Goal: Task Accomplishment & Management: Use online tool/utility

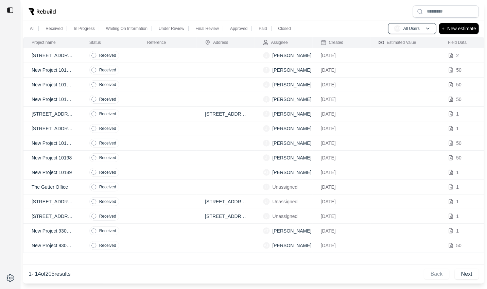
click at [172, 56] on td at bounding box center [168, 55] width 58 height 15
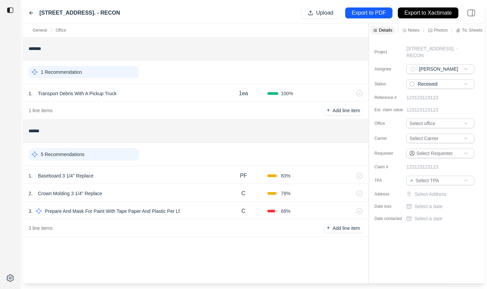
click at [411, 31] on p "Notes" at bounding box center [414, 30] width 12 height 6
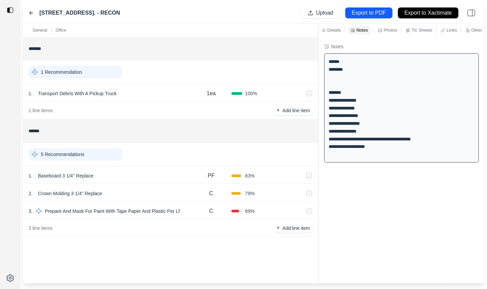
click at [319, 112] on div at bounding box center [319, 153] width 0 height 260
click at [193, 216] on div "C" at bounding box center [211, 211] width 40 height 14
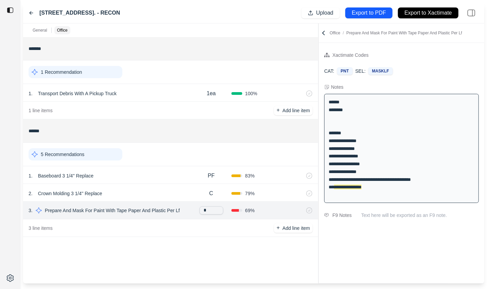
click at [166, 192] on div "2 . Crown Molding 3 1/4'' Replace" at bounding box center [110, 194] width 163 height 10
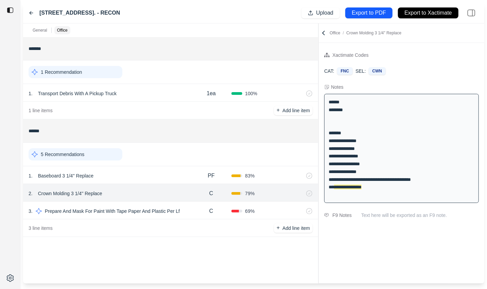
click at [163, 174] on div "1 . Baseboard 3 1/4'' Replace" at bounding box center [110, 176] width 163 height 10
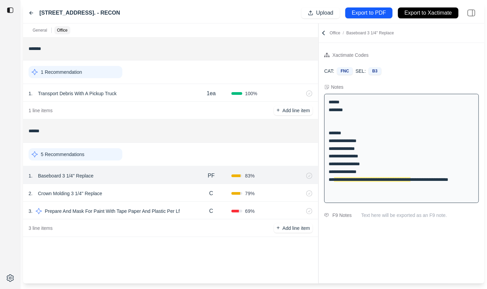
click at [157, 189] on div "2 . Crown Molding 3 1/4'' Replace" at bounding box center [110, 194] width 163 height 10
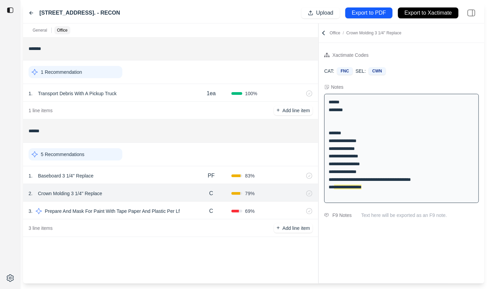
click at [193, 209] on div "C" at bounding box center [211, 211] width 40 height 14
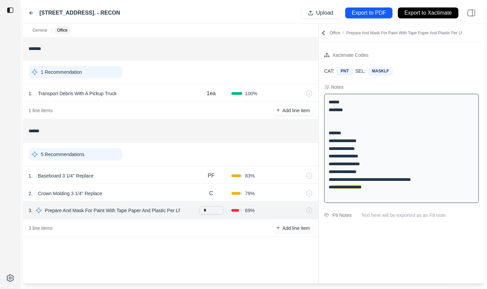
click at [183, 191] on div "2 . Crown Molding 3 1/4'' Replace" at bounding box center [110, 194] width 163 height 10
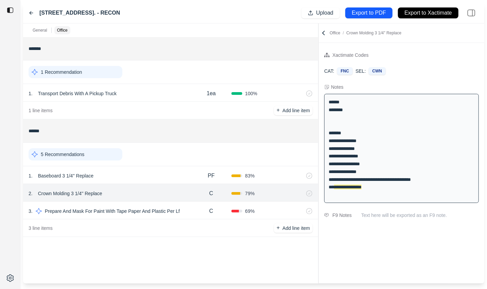
click at [175, 177] on div "1 . Baseboard 3 1/4'' Replace" at bounding box center [110, 176] width 163 height 10
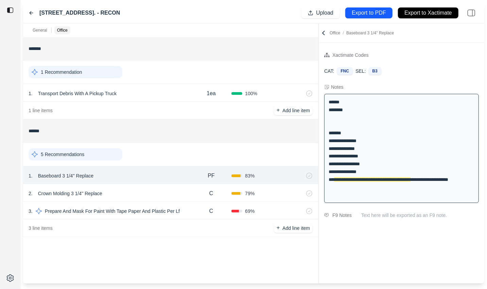
click at [174, 196] on div "2 . Crown Molding 3 1/4'' Replace" at bounding box center [110, 194] width 163 height 10
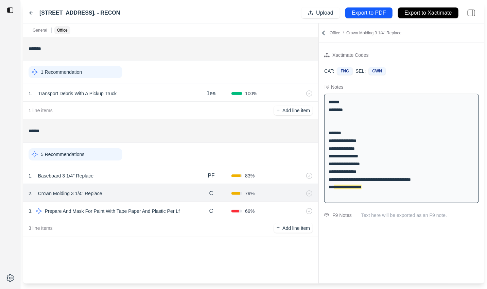
click at [174, 196] on div "2 . Crown Molding 3 1/4'' Replace" at bounding box center [110, 194] width 163 height 10
click at [163, 174] on div "1 . Baseboard 3 1/4'' Replace" at bounding box center [110, 176] width 163 height 10
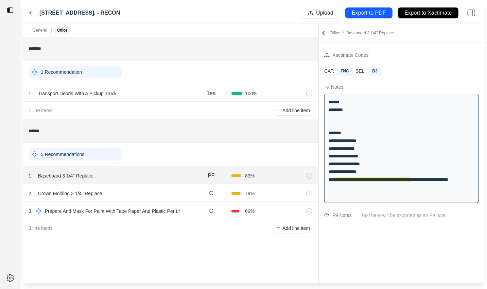
click at [155, 192] on div "2 . Crown Molding 3 1/4'' Replace" at bounding box center [110, 194] width 163 height 10
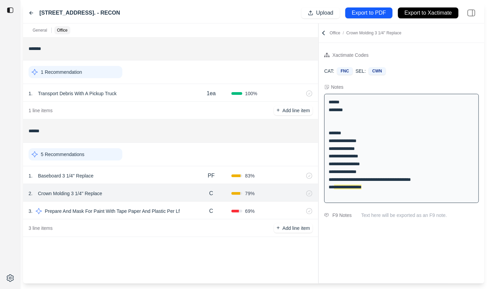
click at [158, 172] on div "1 . Baseboard 3 1/4'' Replace" at bounding box center [110, 176] width 163 height 10
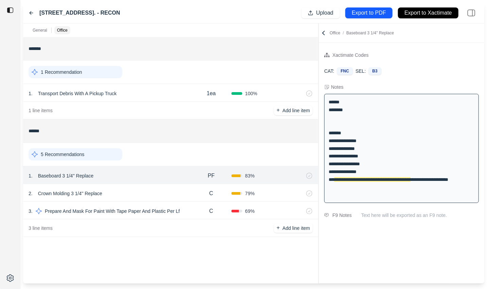
click at [156, 189] on div "2 . Crown Molding 3 1/4'' Replace" at bounding box center [110, 194] width 163 height 10
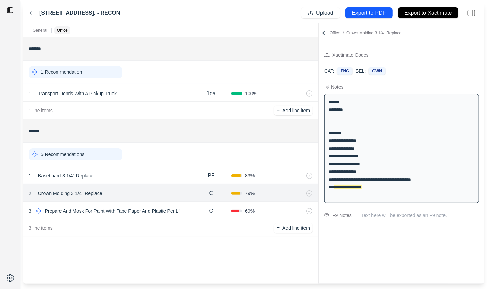
click at [325, 32] on icon at bounding box center [323, 33] width 7 height 7
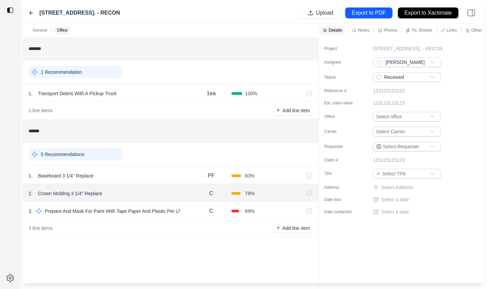
click at [29, 11] on icon at bounding box center [31, 12] width 5 height 5
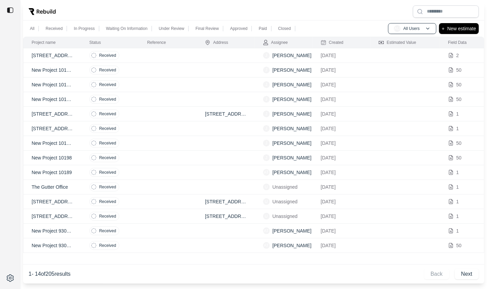
click at [73, 128] on p "[STREET_ADDRESS]." at bounding box center [52, 128] width 41 height 7
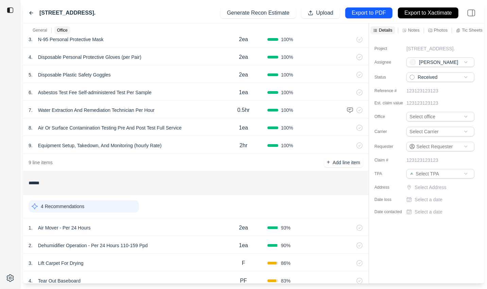
scroll to position [140, 0]
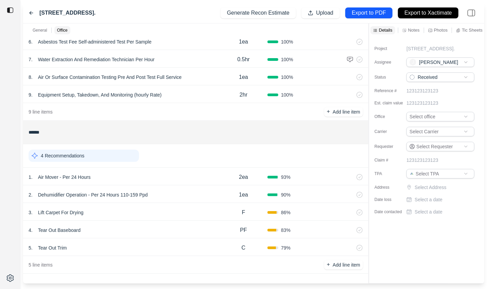
click at [133, 208] on div "3 . Lift Carpet For Drying" at bounding box center [124, 213] width 191 height 10
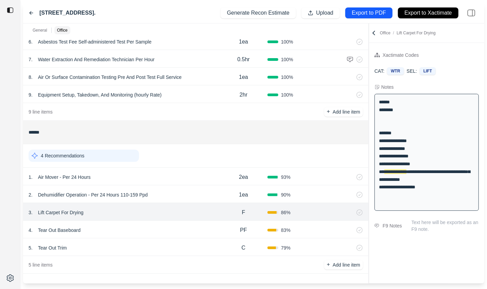
click at [63, 210] on p "Lift Carpet For Drying" at bounding box center [60, 213] width 51 height 10
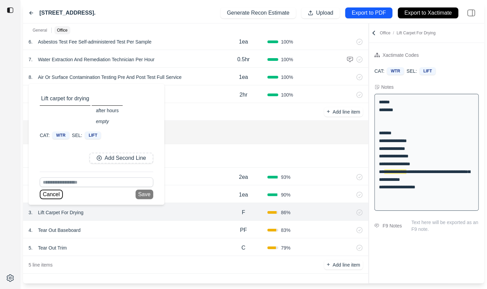
click at [53, 194] on button "Cancel" at bounding box center [51, 195] width 23 height 10
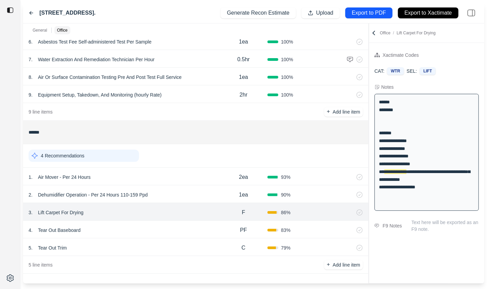
click at [156, 197] on div "2 . Dehumidifier Operation - Per 24 Hours 110-159 Ppd" at bounding box center [124, 195] width 191 height 10
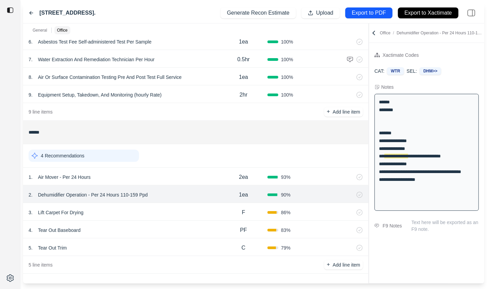
click at [164, 169] on div "1 . Air Mover - Per 24 Hours 2ea 93 %" at bounding box center [195, 177] width 345 height 18
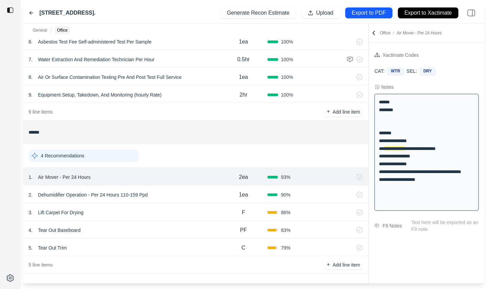
click at [152, 217] on div "3 . Lift Carpet For Drying F 86 %" at bounding box center [195, 212] width 345 height 18
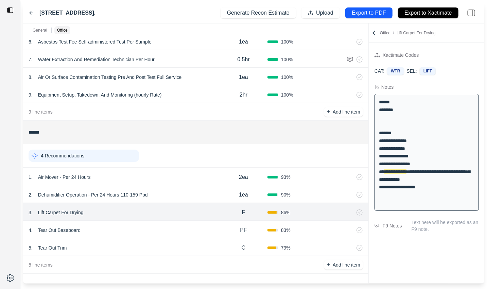
click at [149, 227] on div "4 . Tear Out Baseboard" at bounding box center [124, 230] width 191 height 10
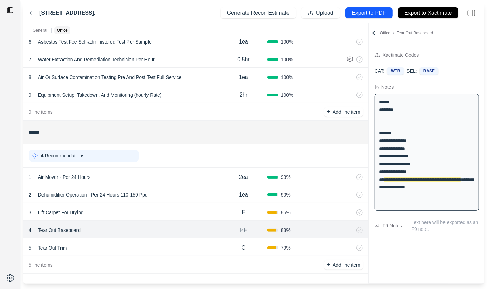
click at [145, 253] on div "5 . Tear Out Trim C 79 %" at bounding box center [195, 247] width 345 height 18
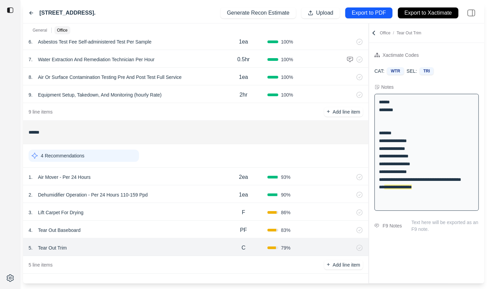
click at [28, 9] on div "[STREET_ADDRESS]. Generate Recon Estimate Upload Export to PDF Export to Xactim…" at bounding box center [253, 13] width 461 height 21
click at [28, 13] on div "[STREET_ADDRESS]. Generate Recon Estimate Upload Export to PDF Export to Xactim…" at bounding box center [253, 13] width 461 height 21
click at [30, 13] on icon at bounding box center [31, 13] width 3 height 3
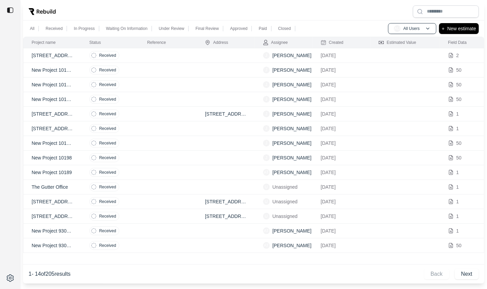
click at [119, 158] on td "Received" at bounding box center [110, 158] width 58 height 15
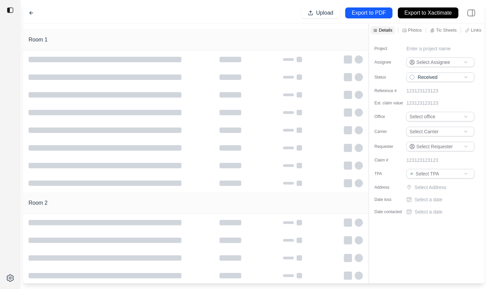
type input "**********"
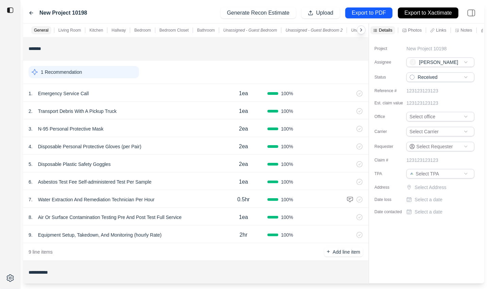
click at [29, 11] on icon at bounding box center [31, 12] width 5 height 5
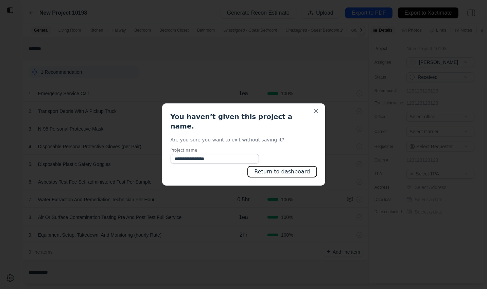
click at [285, 171] on button "Return to dashboard" at bounding box center [282, 171] width 69 height 11
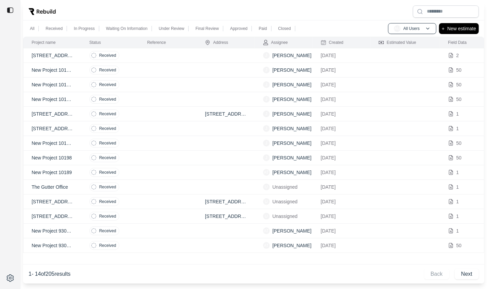
click at [174, 138] on td at bounding box center [168, 143] width 58 height 15
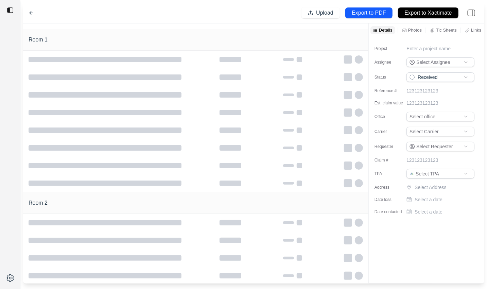
type input "**********"
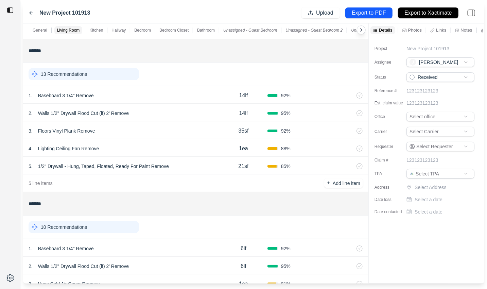
scroll to position [213, 0]
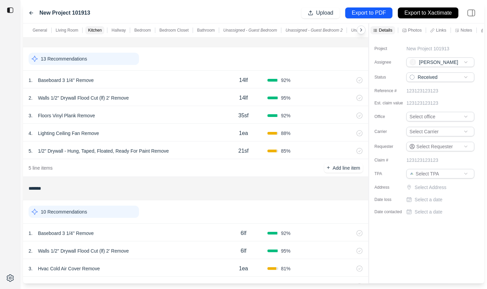
click at [27, 13] on div "New Project 101913 Upload Export to PDF Export to Xactimate" at bounding box center [253, 13] width 461 height 21
click at [28, 13] on div "New Project 101913 Upload Export to PDF Export to Xactimate" at bounding box center [253, 13] width 461 height 21
click at [30, 13] on icon at bounding box center [31, 13] width 3 height 3
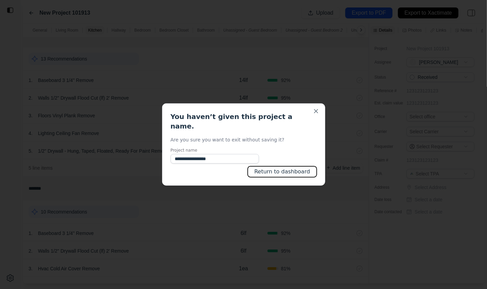
click at [286, 171] on button "Return to dashboard" at bounding box center [282, 171] width 69 height 11
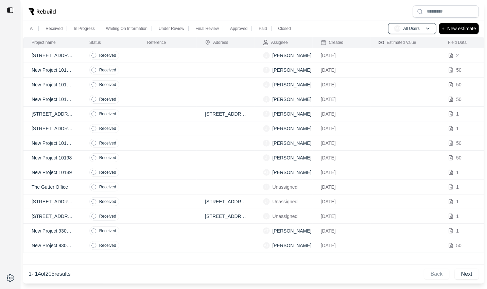
click at [193, 125] on td at bounding box center [168, 128] width 58 height 15
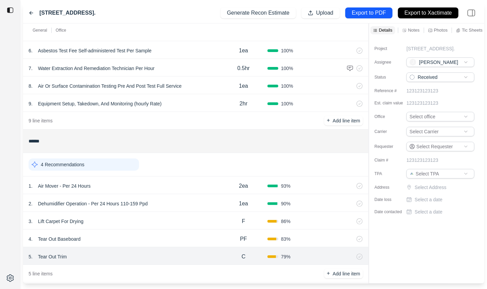
scroll to position [140, 0]
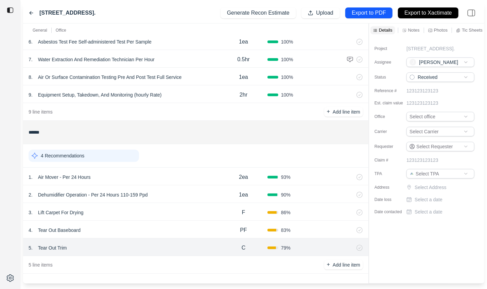
click at [27, 10] on div "[STREET_ADDRESS]. Generate Recon Estimate Upload Export to PDF Export to Xactim…" at bounding box center [253, 13] width 461 height 21
click at [30, 11] on icon at bounding box center [31, 12] width 5 height 5
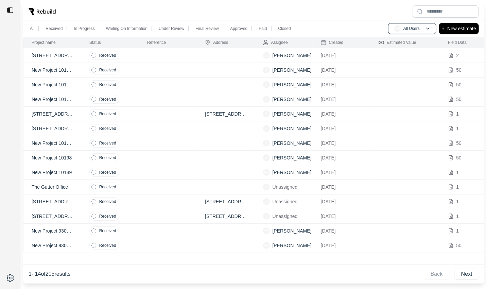
click at [155, 111] on td at bounding box center [168, 114] width 58 height 15
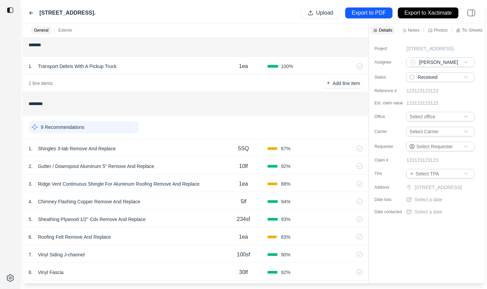
scroll to position [28, 0]
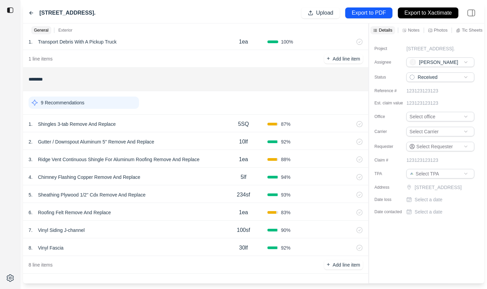
click at [213, 168] on div "4 . Chimney Flashing Copper Remove And Replace 5lf 94 %" at bounding box center [195, 177] width 345 height 18
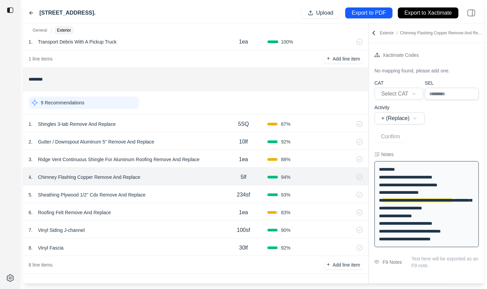
click at [215, 157] on div "3 . Ridge Vent Continuous Shingle For Aluminum Roofing Remove And Replace" at bounding box center [124, 160] width 191 height 10
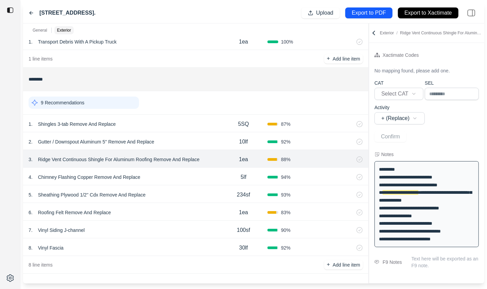
click at [198, 142] on div "2 . Gutter / Downspout Aluminum 5'' Remove And Replace" at bounding box center [124, 142] width 191 height 10
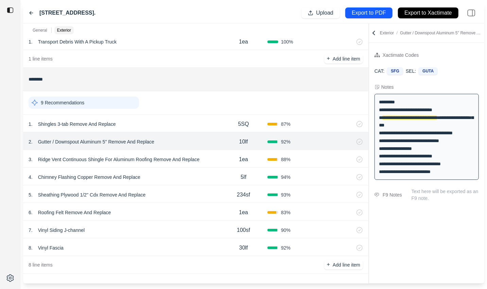
click at [196, 125] on div "1 . Shingles 3-tab Remove And Replace" at bounding box center [124, 124] width 191 height 10
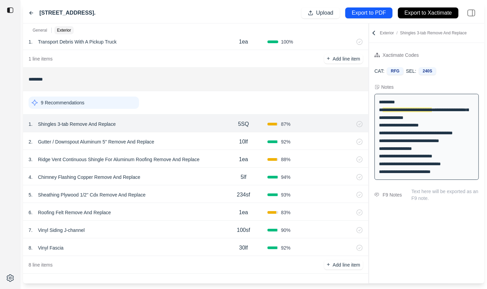
click at [201, 168] on div "4 . Chimney Flashing Copper Remove And Replace 5lf 94 %" at bounding box center [195, 177] width 345 height 18
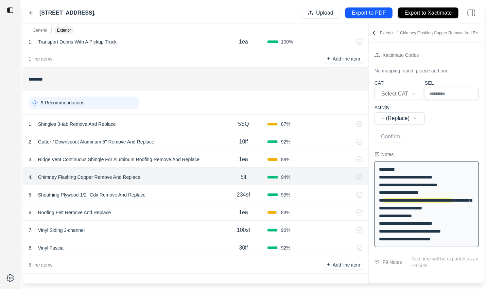
click at [196, 197] on div "5 . Sheathing Plywood 1/2'' Cdx Remove And Replace" at bounding box center [124, 195] width 191 height 10
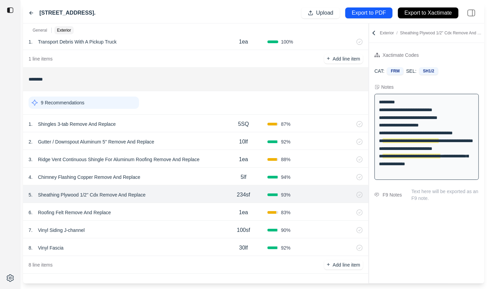
click at [176, 211] on div "6 . Roofing Felt Remove And Replace" at bounding box center [124, 213] width 191 height 10
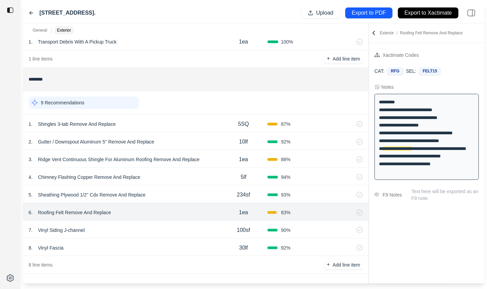
click at [166, 229] on div "7 . Vinyl Siding J-channel" at bounding box center [124, 230] width 191 height 10
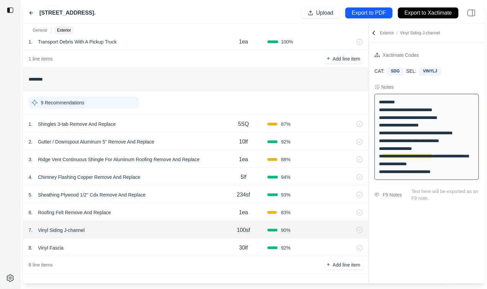
click at [142, 237] on div "7 . Vinyl Siding J-channel 100sf 90 %" at bounding box center [195, 230] width 345 height 18
click at [123, 244] on div "8 . Vinyl Fascia" at bounding box center [124, 248] width 191 height 10
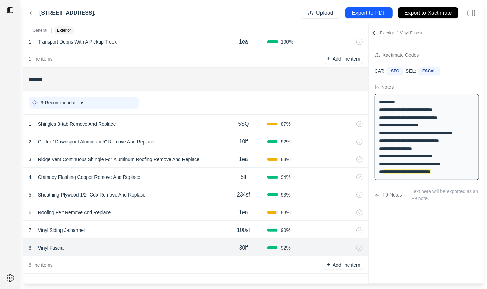
click at [129, 230] on div "7 . Vinyl Siding J-channel" at bounding box center [124, 230] width 191 height 10
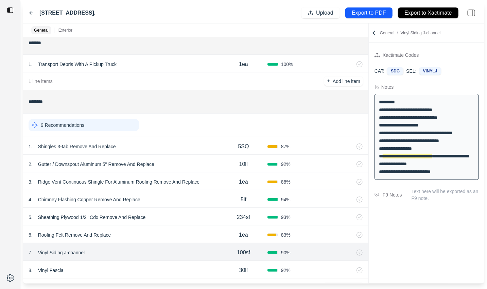
scroll to position [6, 0]
click at [29, 12] on icon at bounding box center [31, 12] width 5 height 5
